Goal: Transaction & Acquisition: Book appointment/travel/reservation

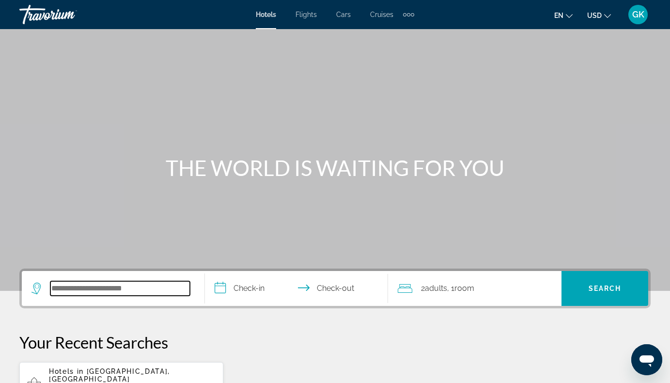
click at [173, 286] on input "Search widget" at bounding box center [119, 288] width 139 height 15
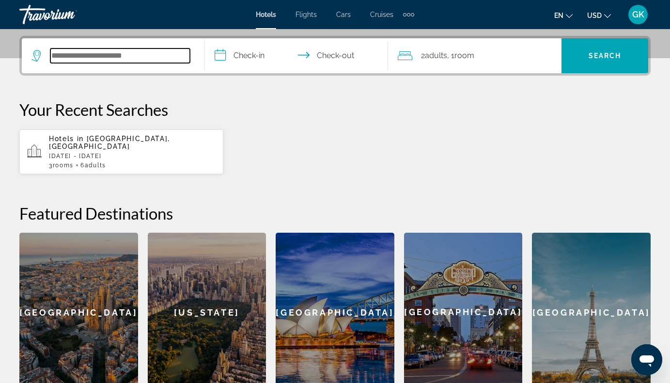
scroll to position [237, 0]
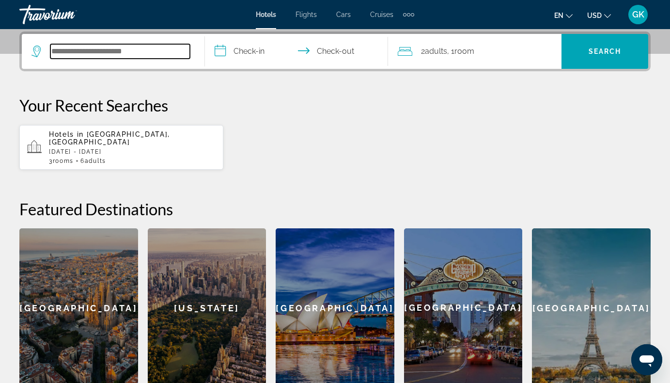
click at [149, 47] on input "Search widget" at bounding box center [119, 51] width 139 height 15
click at [39, 50] on icon "Search widget" at bounding box center [36, 49] width 5 height 4
click at [168, 53] on input "Search widget" at bounding box center [119, 51] width 139 height 15
type input "*"
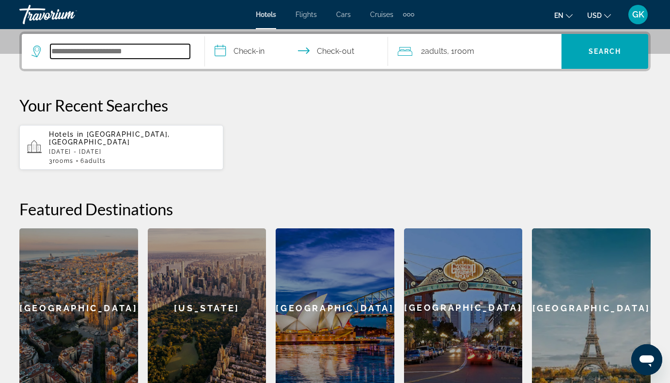
type input "*"
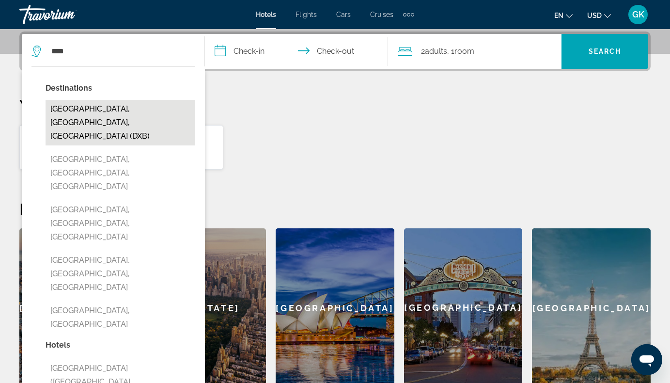
click at [164, 126] on button "[GEOGRAPHIC_DATA], [GEOGRAPHIC_DATA], [GEOGRAPHIC_DATA] (DXB)" at bounding box center [121, 123] width 150 height 46
type input "**********"
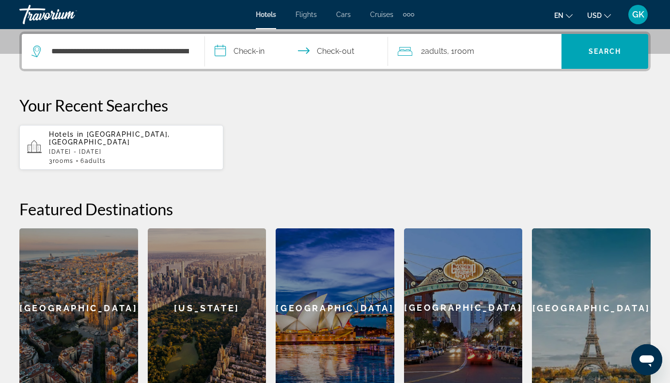
click at [219, 52] on input "**********" at bounding box center [298, 53] width 187 height 38
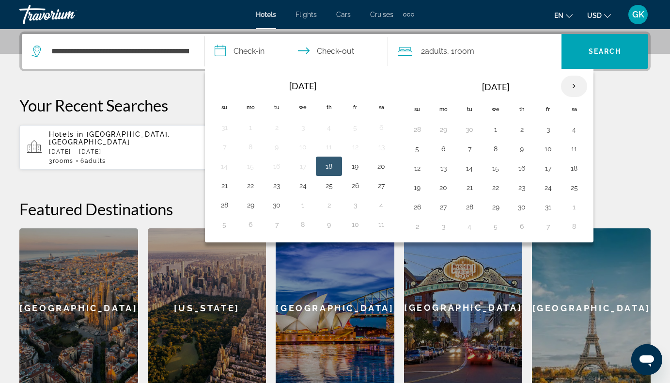
click at [575, 88] on th "Next month" at bounding box center [574, 86] width 26 height 21
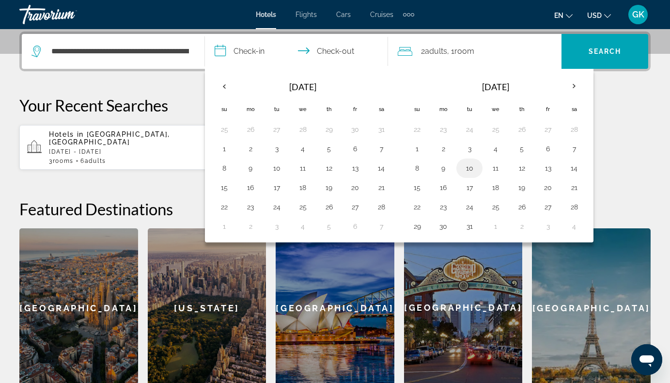
click at [463, 169] on button "10" at bounding box center [468, 168] width 15 height 14
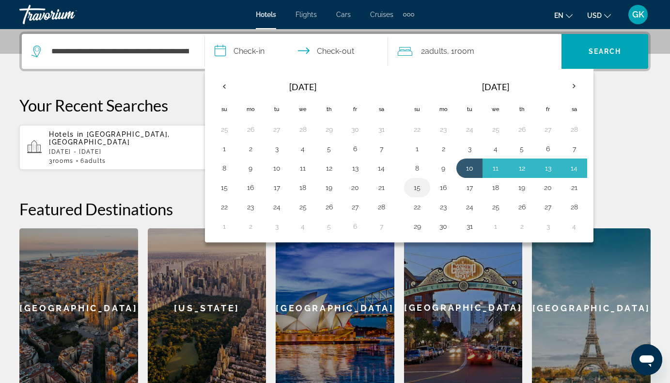
click at [411, 188] on button "15" at bounding box center [416, 188] width 15 height 14
type input "**********"
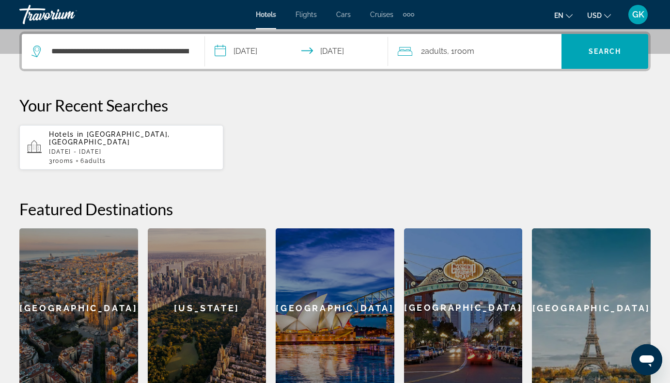
click at [463, 52] on span "Room" at bounding box center [464, 50] width 20 height 9
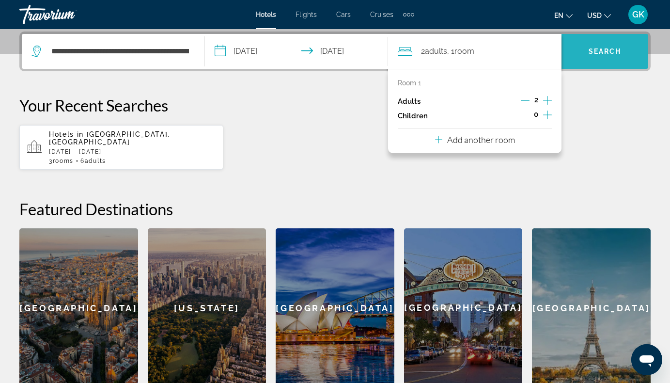
click at [605, 50] on span "Search" at bounding box center [604, 51] width 33 height 8
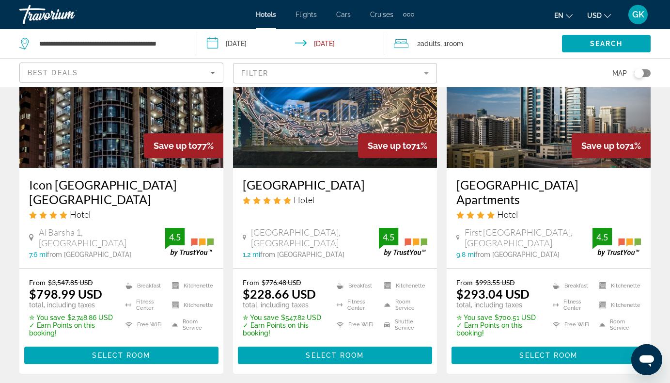
scroll to position [533, 0]
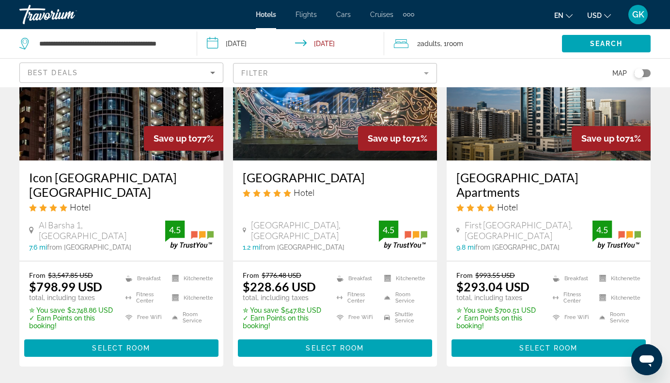
click at [342, 120] on img "Main content" at bounding box center [335, 82] width 204 height 155
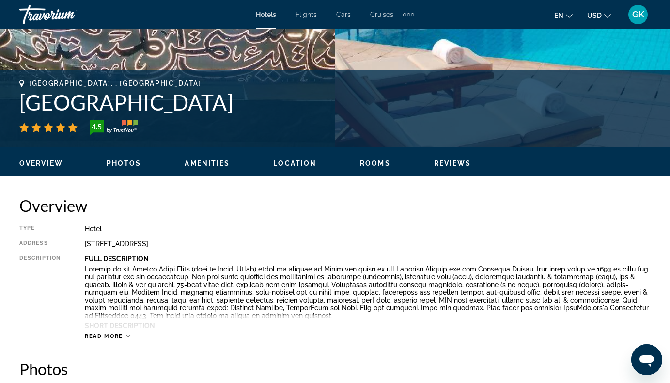
scroll to position [387, 0]
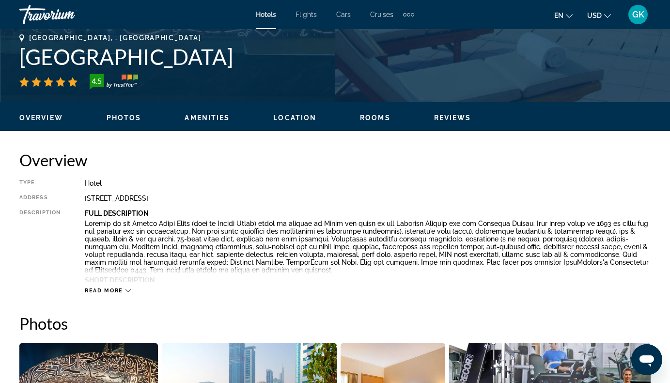
click at [569, 16] on icon "Change language" at bounding box center [569, 16] width 7 height 7
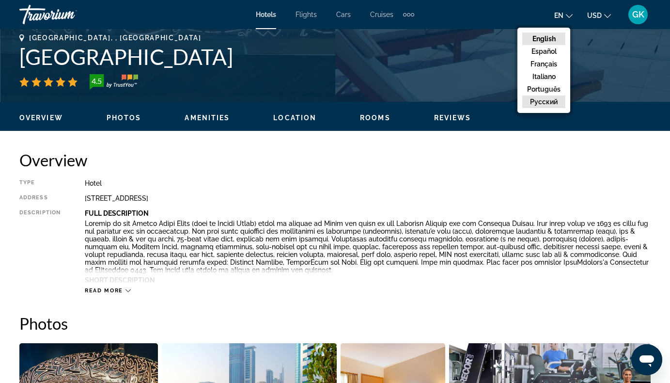
click at [538, 102] on button "русский" at bounding box center [543, 101] width 43 height 13
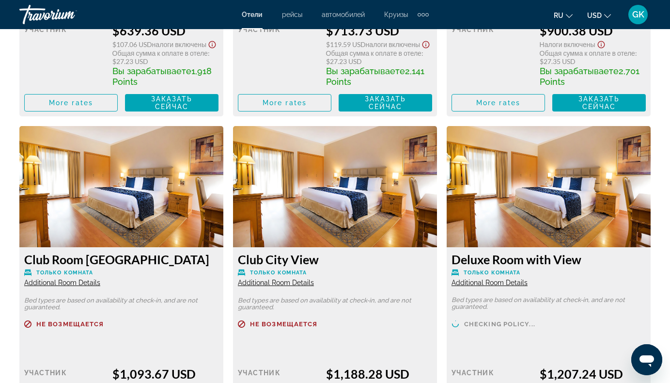
scroll to position [2567, 0]
